Goal: Information Seeking & Learning: Learn about a topic

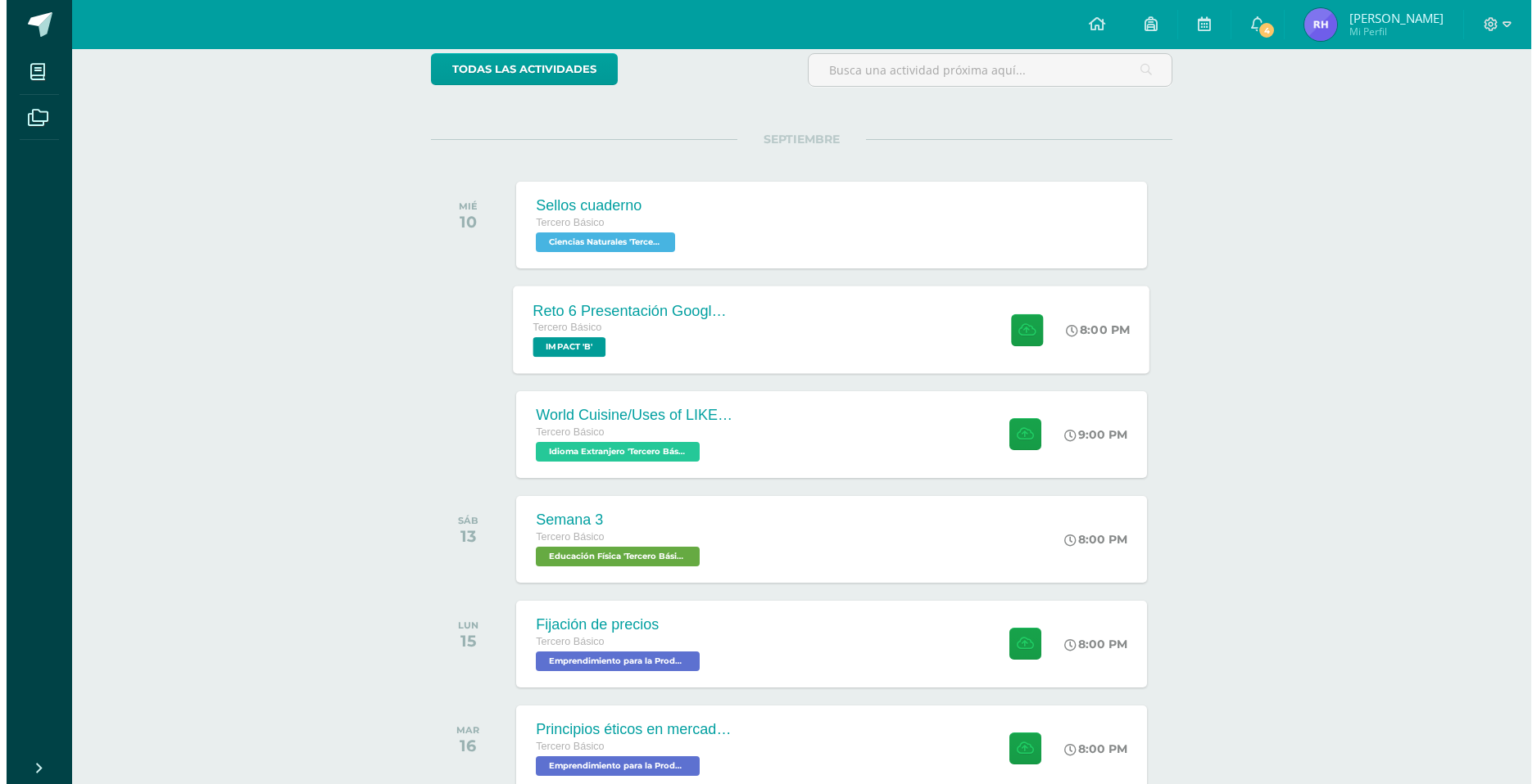
scroll to position [164, 0]
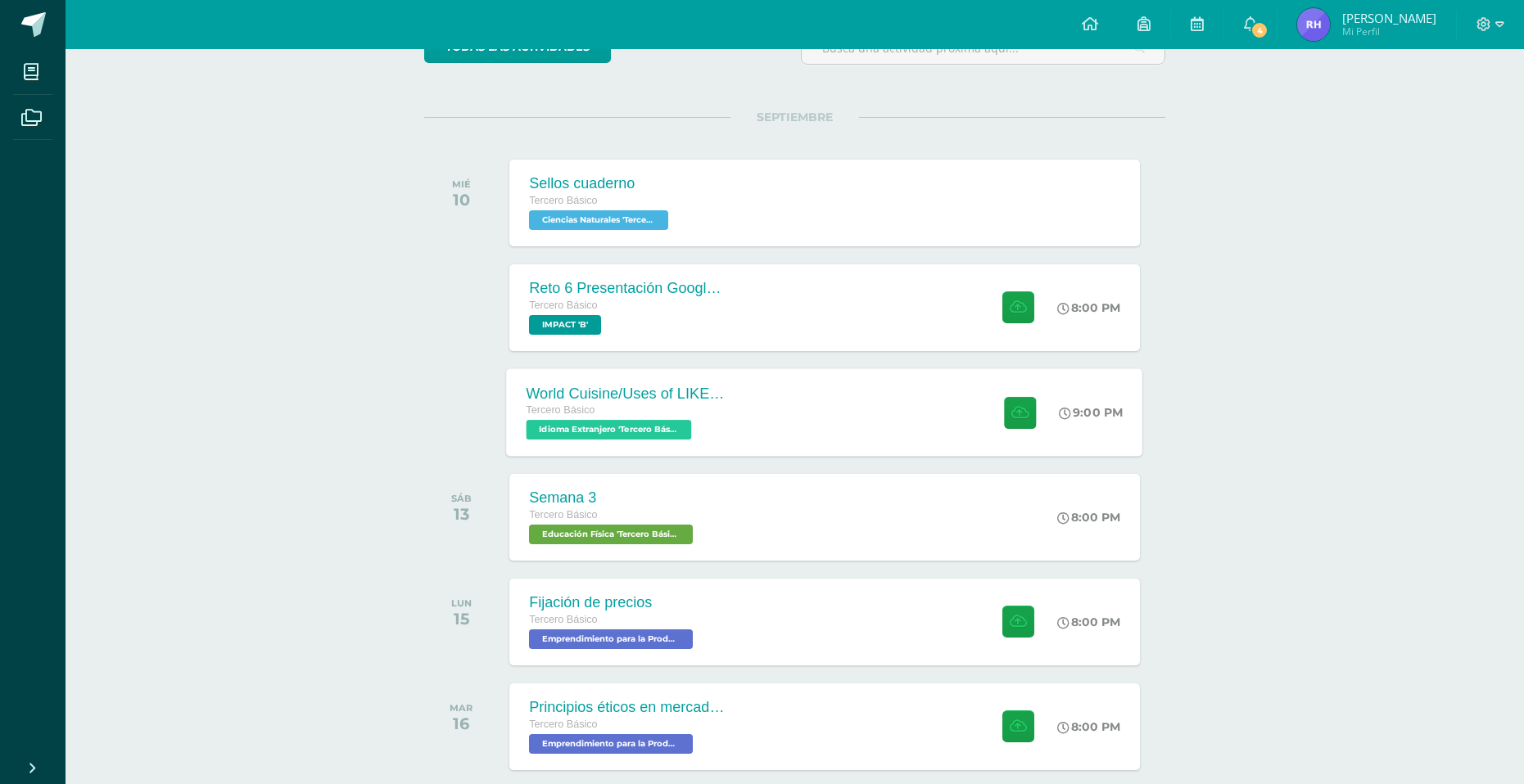
click at [790, 434] on div "World Cuisine/Uses of LIKE week 5 Tercero Básico Idioma Extranjero 'Tercero Bás…" at bounding box center [825, 412] width 636 height 88
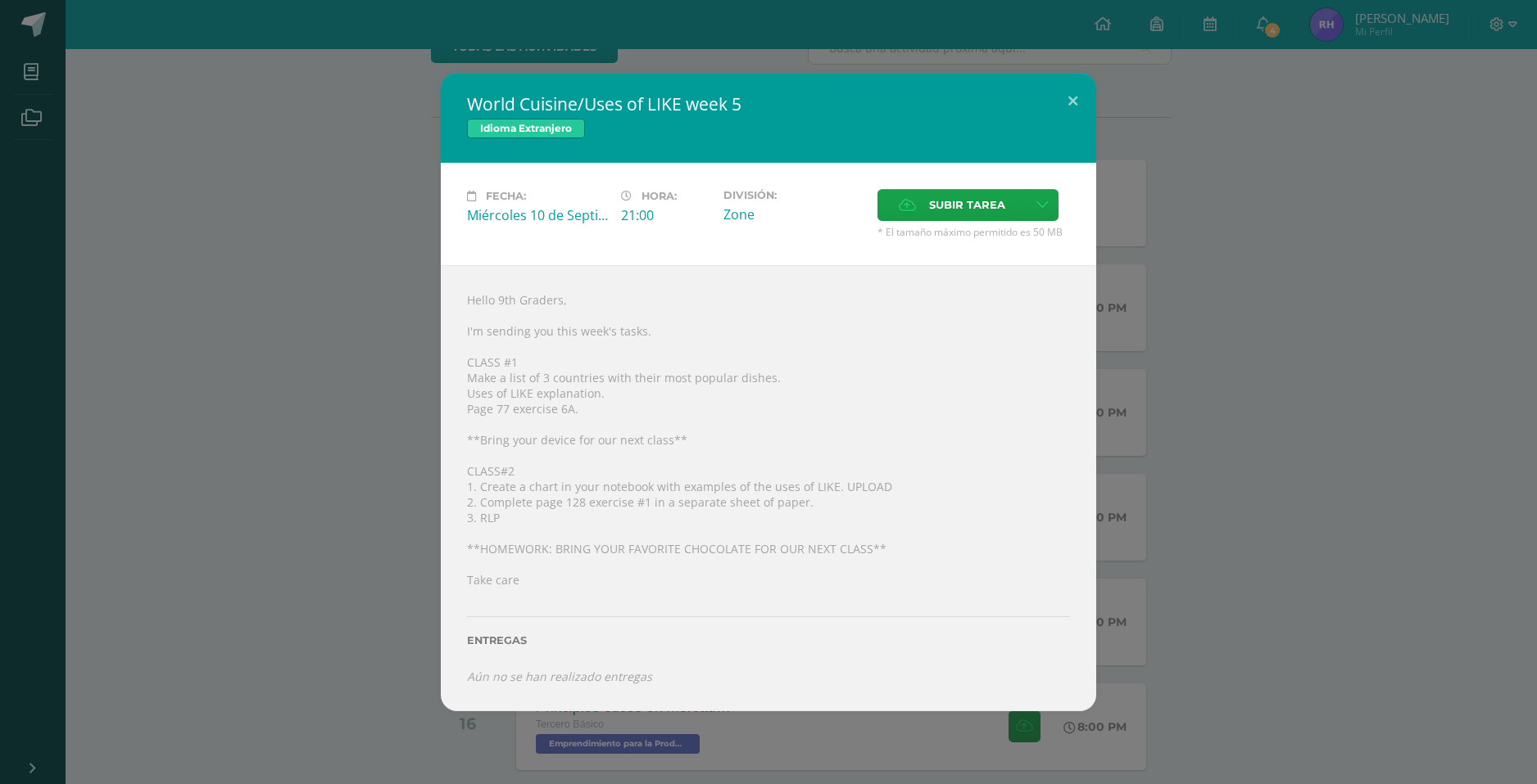
click at [1375, 657] on div "World Cuisine/Uses of LIKE week 5 Idioma Extranjero Fecha: Miércoles 10 de Sept…" at bounding box center [768, 392] width 1524 height 638
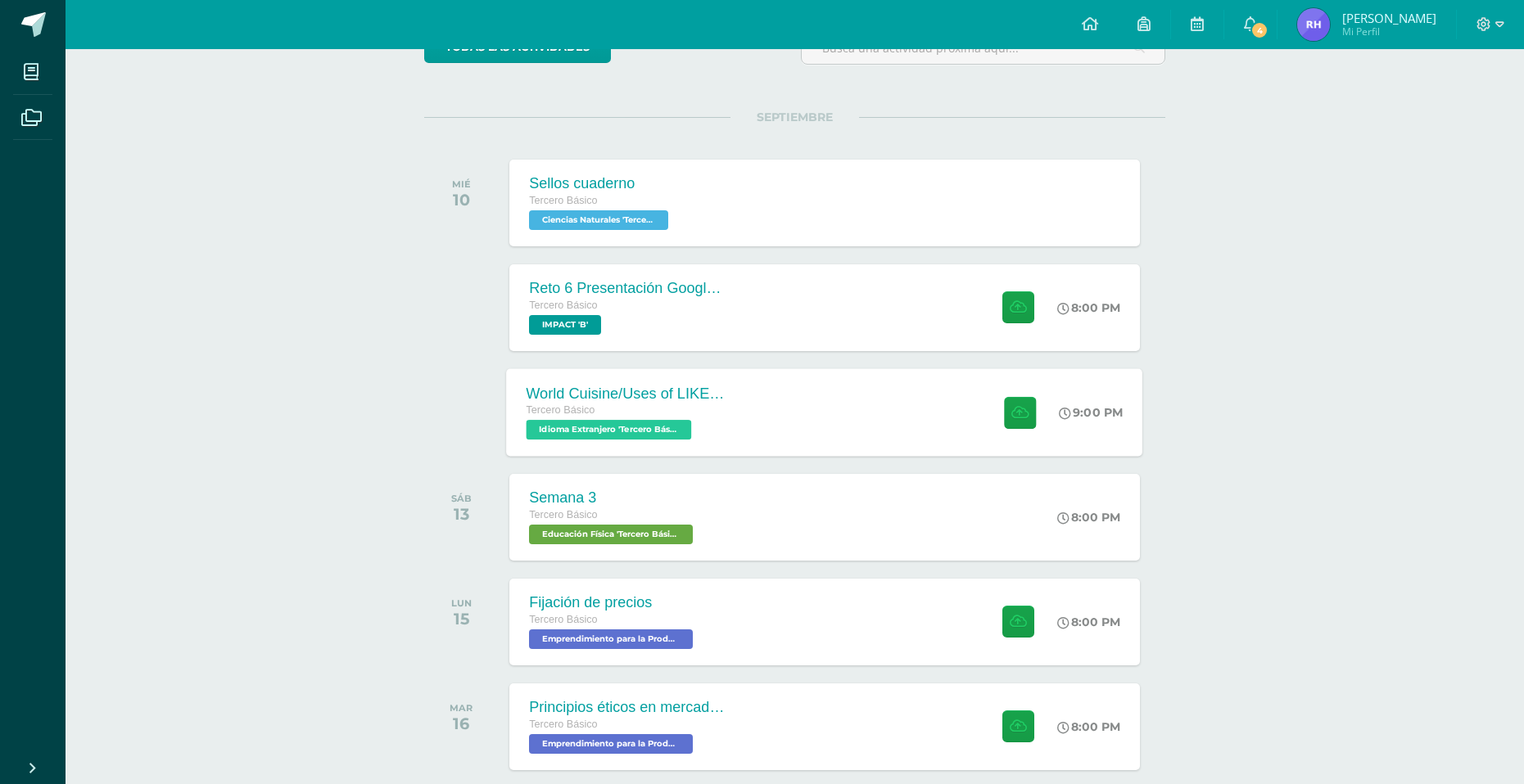
click at [787, 421] on div "World Cuisine/Uses of LIKE week 5 Tercero Básico Idioma Extranjero 'Tercero Bás…" at bounding box center [825, 412] width 636 height 88
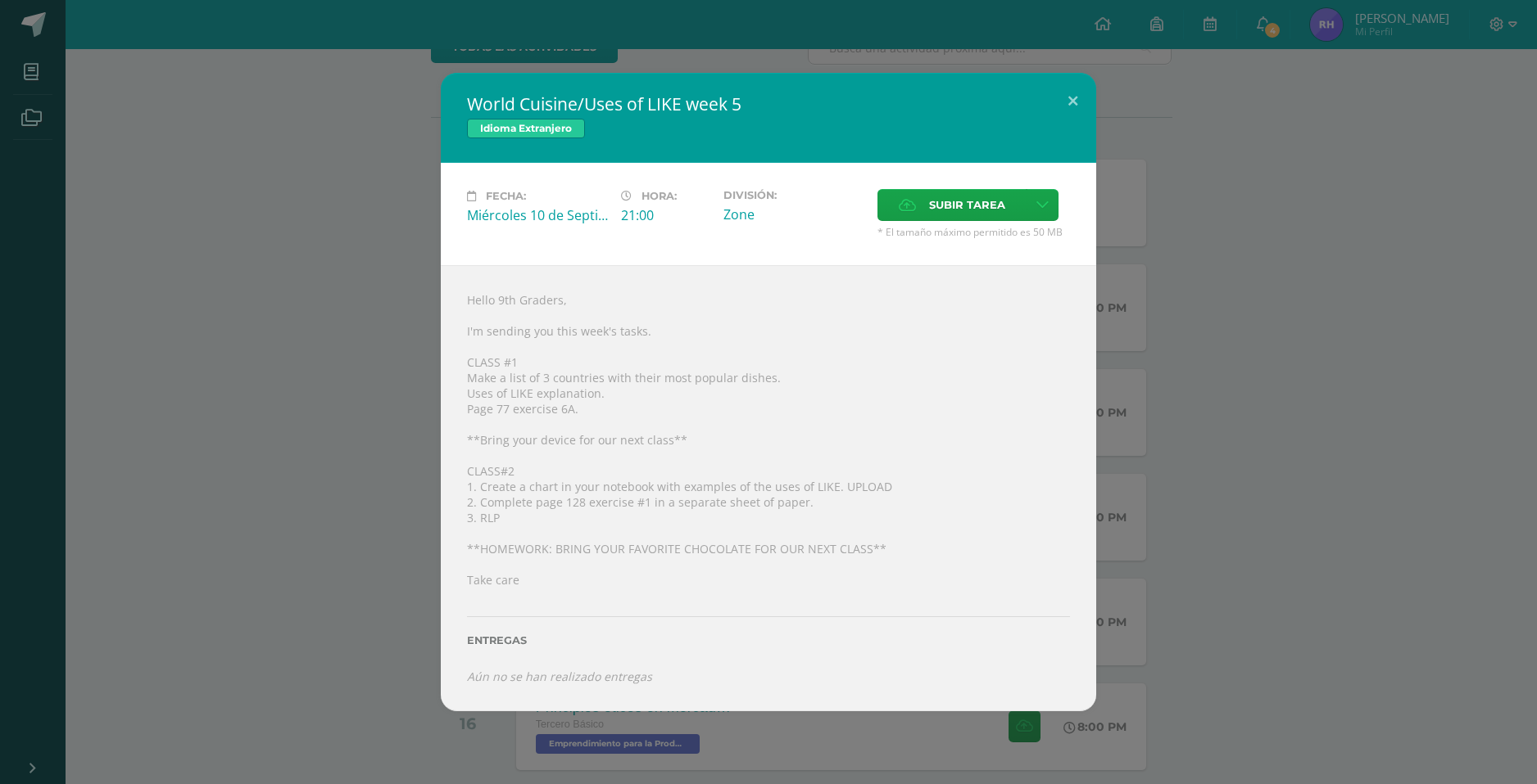
drag, startPoint x: 358, startPoint y: 619, endPoint x: 571, endPoint y: 458, distance: 267.0
click at [359, 618] on div "World Cuisine/Uses of LIKE week 5 Idioma Extranjero Fecha: Miércoles 10 de Sept…" at bounding box center [768, 392] width 1524 height 638
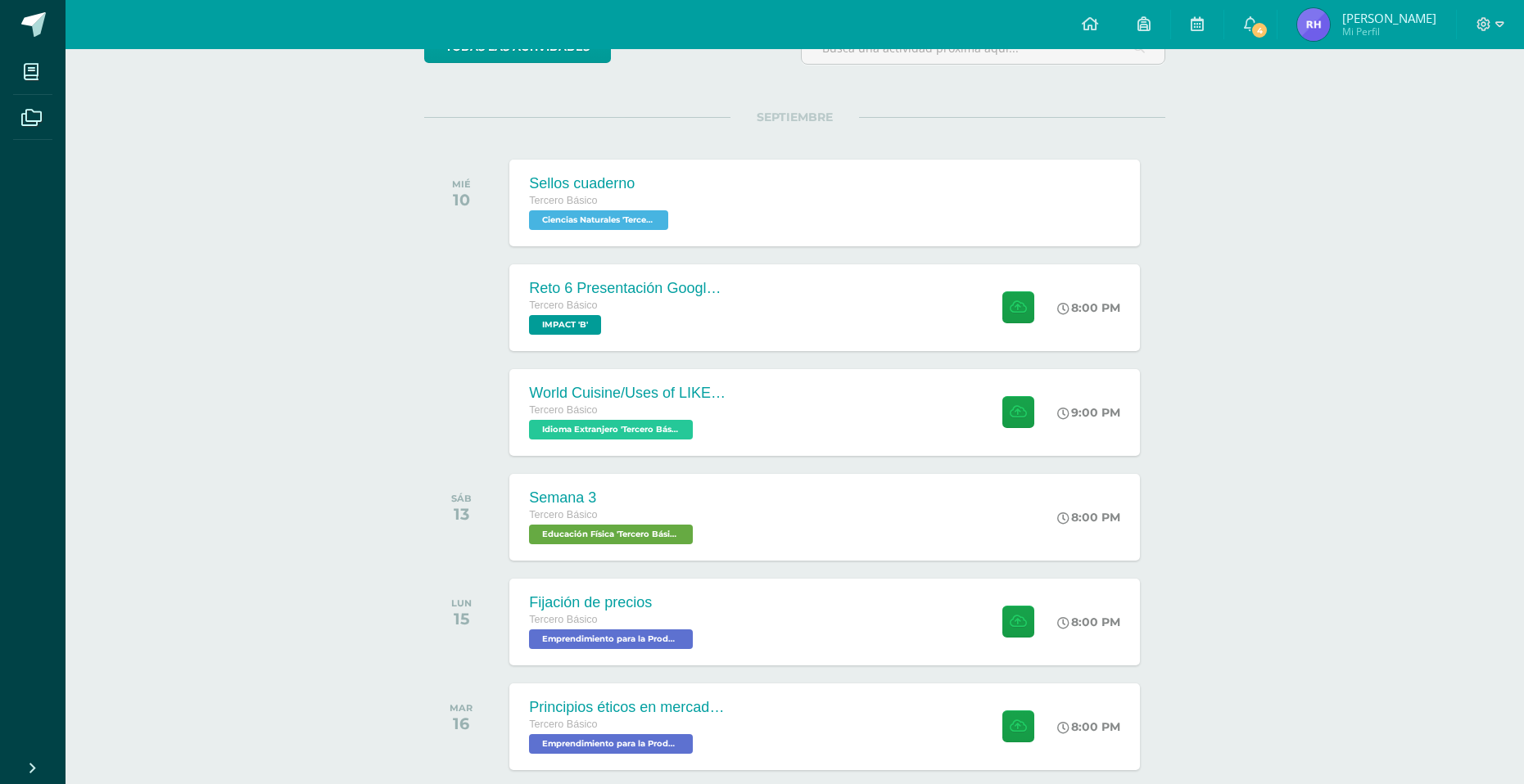
click at [820, 303] on div "Reto 6 Presentación Google Slides Clase 3 y 4 Tercero Básico IMPACT 'B' 8:00 PM…" at bounding box center [824, 308] width 630 height 87
